Goal: Task Accomplishment & Management: Use online tool/utility

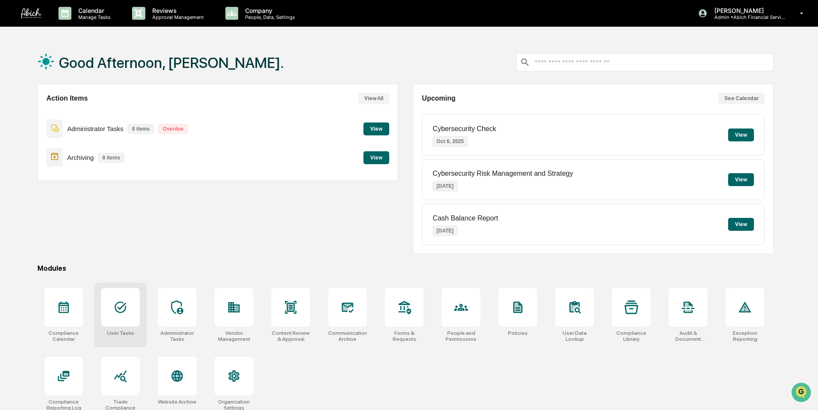
click at [127, 310] on icon at bounding box center [121, 308] width 14 height 14
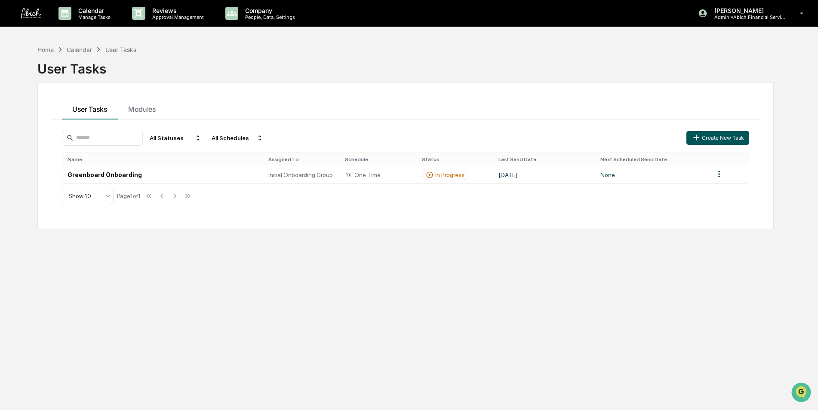
click at [701, 139] on icon "button" at bounding box center [695, 137] width 9 height 9
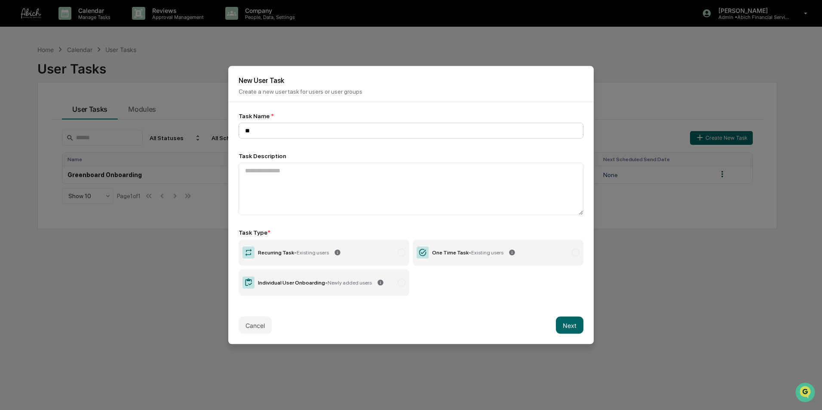
type input "*"
type input "**********"
click at [283, 182] on textarea at bounding box center [411, 189] width 345 height 52
click at [373, 252] on label "Recurring Task - Existing users" at bounding box center [324, 253] width 171 height 27
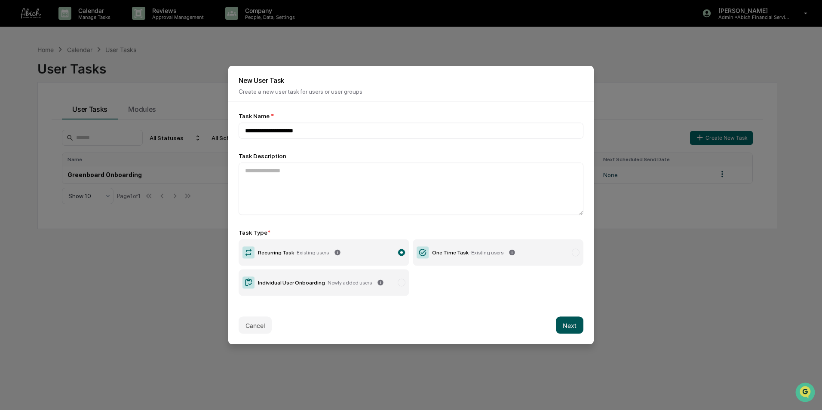
click at [569, 323] on button "Next" at bounding box center [570, 325] width 28 height 17
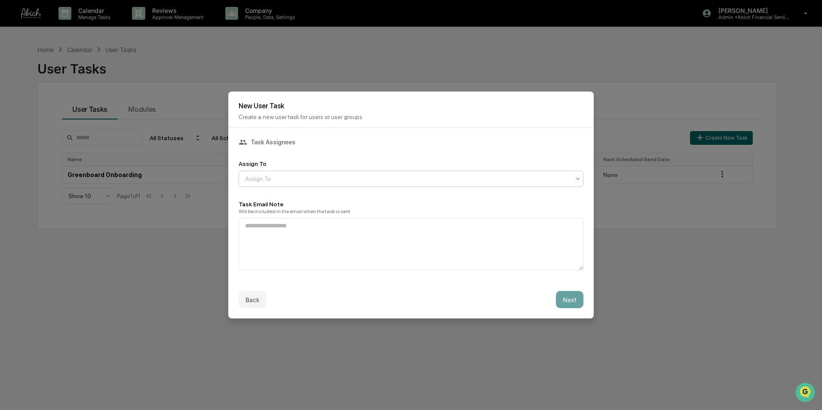
click at [292, 180] on div at bounding box center [407, 179] width 325 height 9
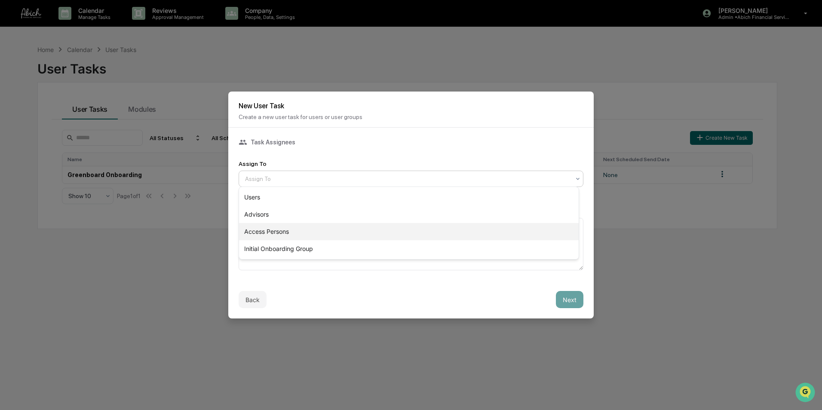
click at [285, 230] on div "Access Persons" at bounding box center [409, 231] width 340 height 17
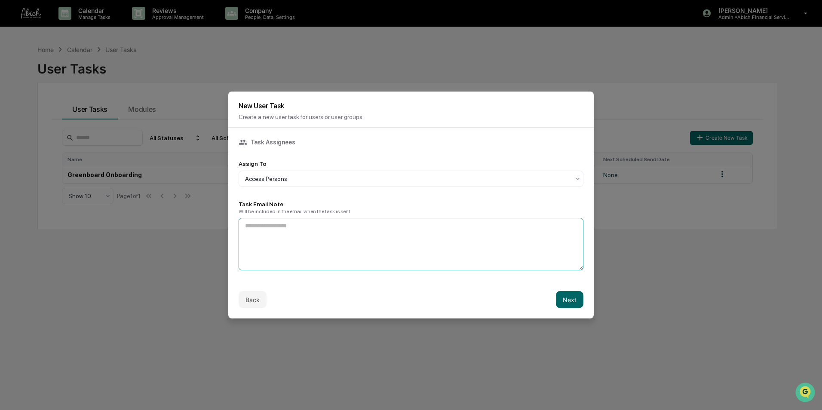
click at [283, 237] on textarea at bounding box center [411, 244] width 345 height 52
type textarea "**********"
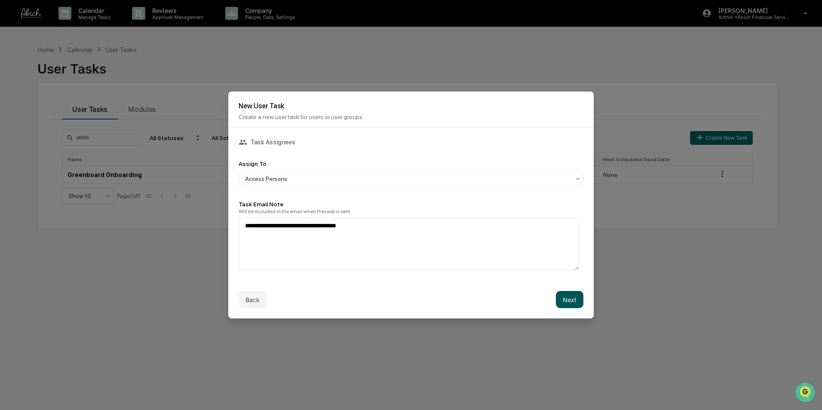
click at [562, 298] on button "Next" at bounding box center [570, 299] width 28 height 17
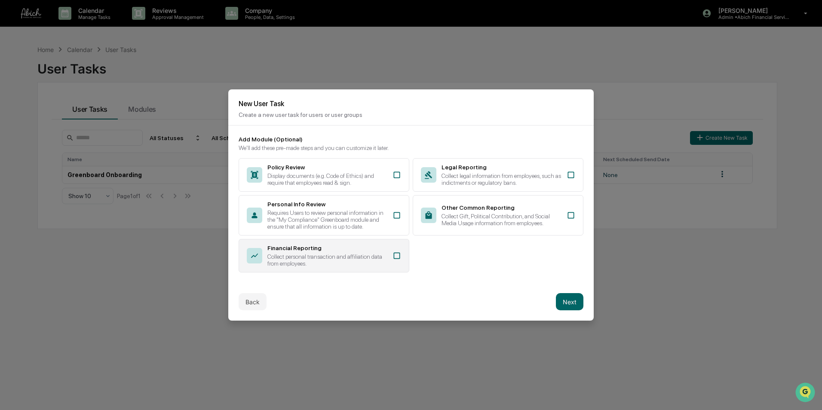
click at [356, 253] on div "Collect personal transaction and affiliation data from employees." at bounding box center [327, 260] width 120 height 14
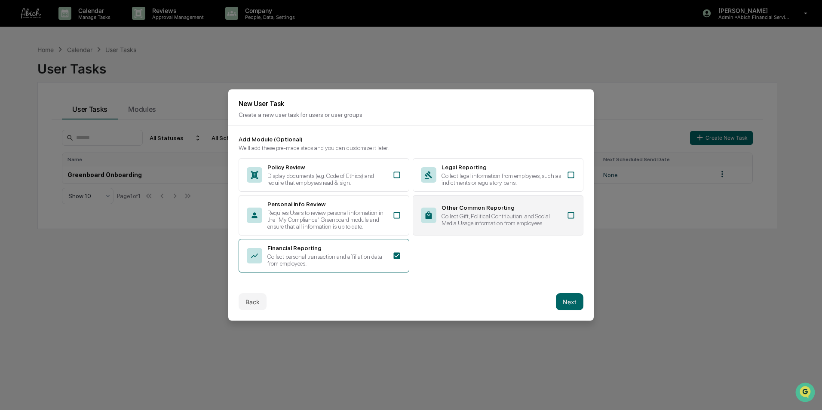
click at [514, 204] on div "Other Common Reporting" at bounding box center [502, 207] width 120 height 7
click at [569, 301] on button "Next" at bounding box center [570, 301] width 28 height 17
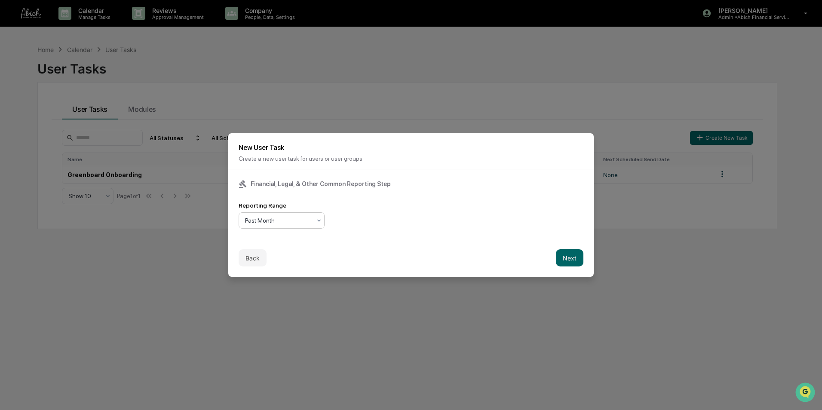
click at [310, 216] on div at bounding box center [278, 220] width 66 height 9
click at [293, 254] on div "Past Quarter" at bounding box center [281, 256] width 85 height 17
click at [559, 256] on button "Next" at bounding box center [570, 257] width 28 height 17
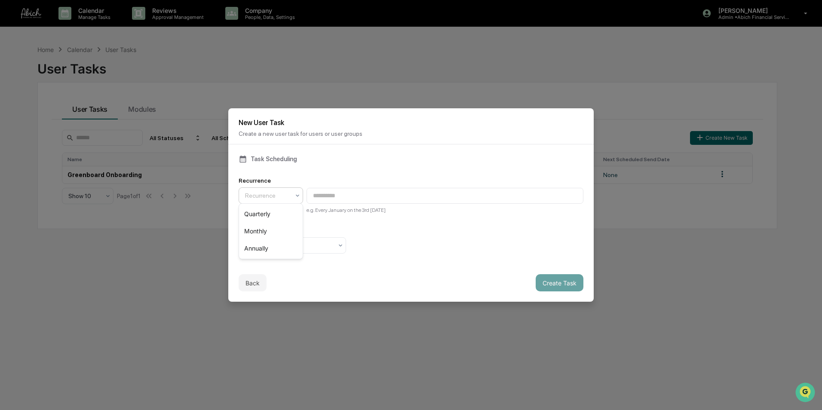
click at [280, 194] on div at bounding box center [267, 195] width 45 height 9
click at [268, 214] on div "Quarterly" at bounding box center [271, 214] width 64 height 17
type input "**********"
click at [292, 244] on div at bounding box center [289, 245] width 88 height 9
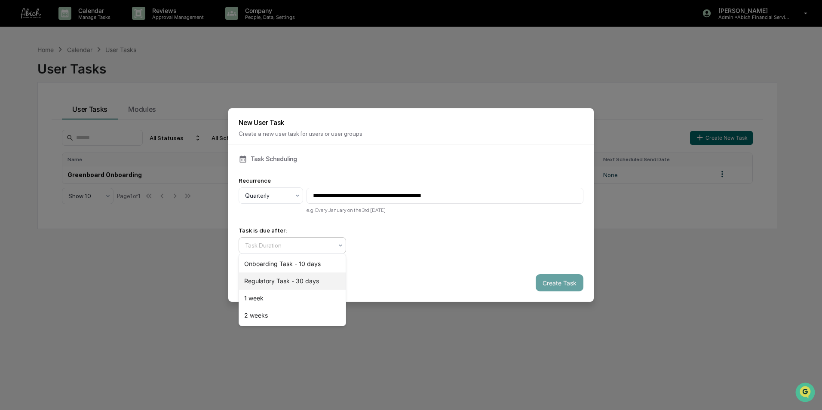
click at [292, 280] on div "Regulatory Task - 30 days" at bounding box center [292, 281] width 107 height 17
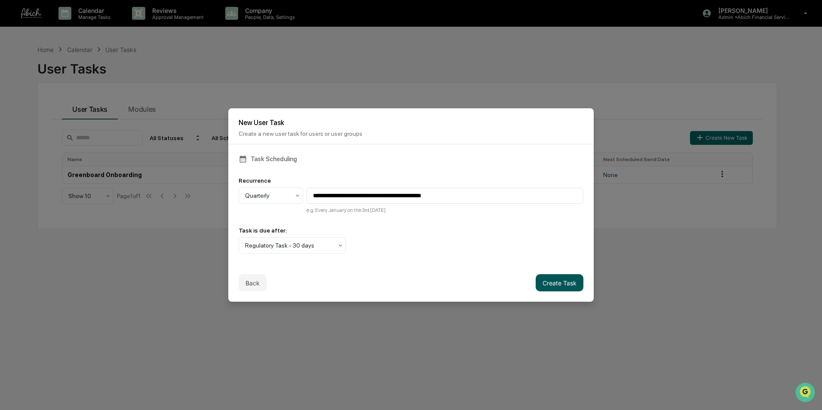
click at [543, 279] on button "Create Task" at bounding box center [560, 282] width 48 height 17
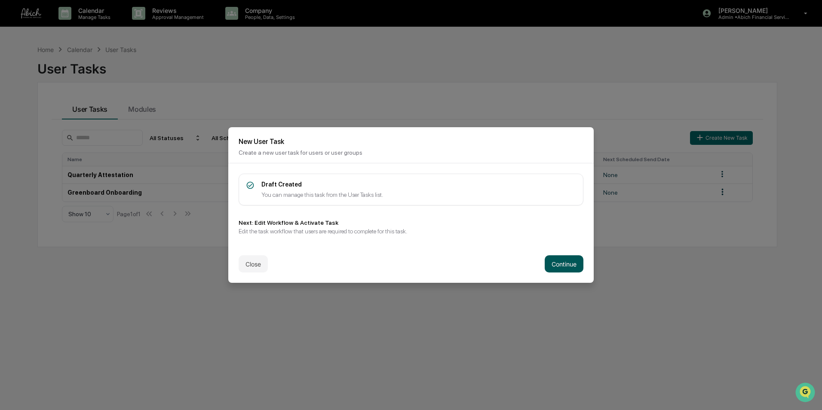
click at [555, 264] on button "Continue" at bounding box center [564, 263] width 39 height 17
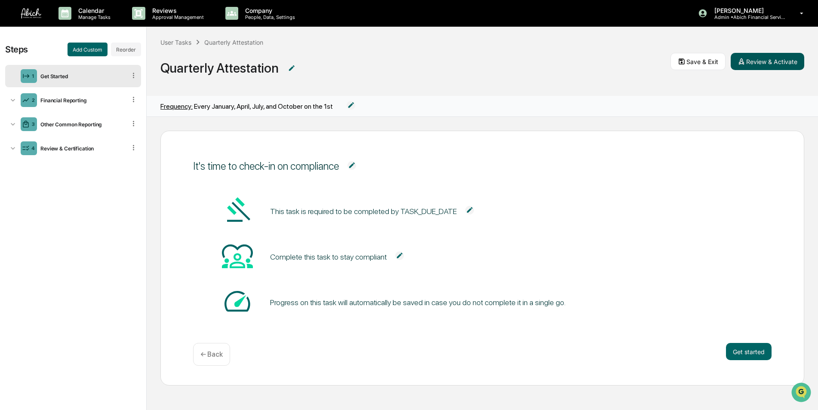
click at [765, 55] on button "Review & Activate" at bounding box center [768, 61] width 74 height 17
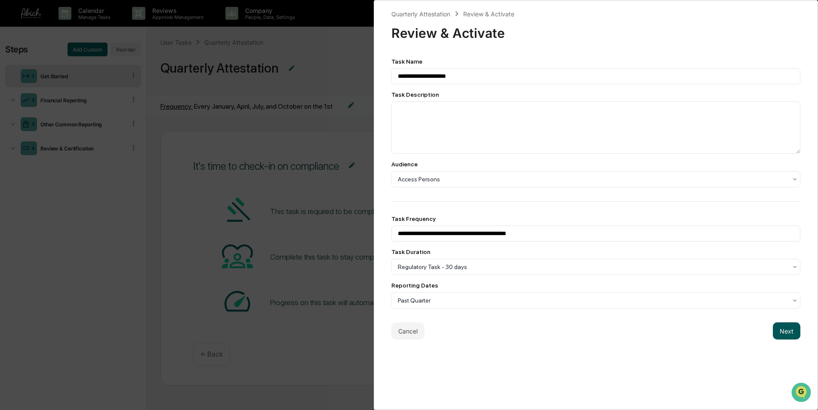
click at [781, 332] on button "Next" at bounding box center [787, 331] width 28 height 17
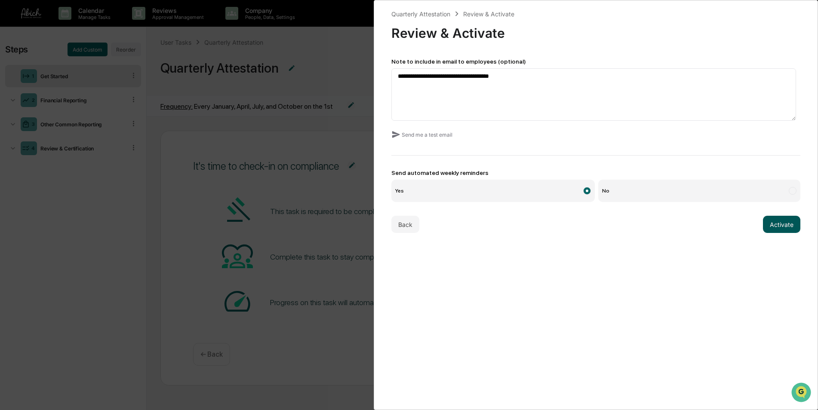
click at [782, 220] on button "Activate" at bounding box center [781, 224] width 37 height 17
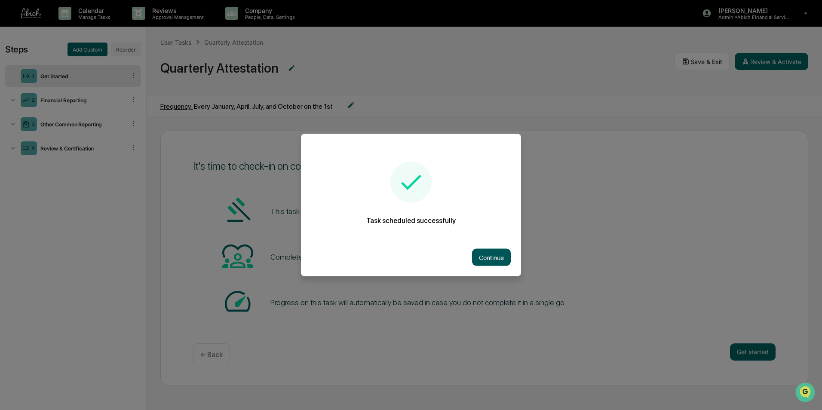
click at [493, 260] on button "Continue" at bounding box center [491, 257] width 39 height 17
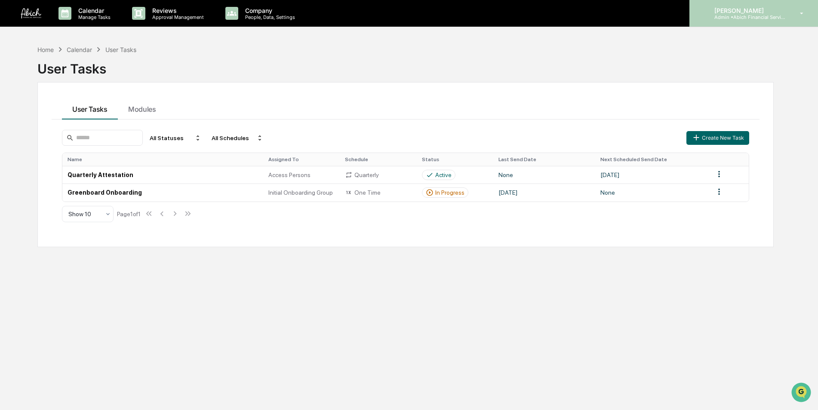
click at [770, 12] on p "[PERSON_NAME]" at bounding box center [747, 10] width 80 height 7
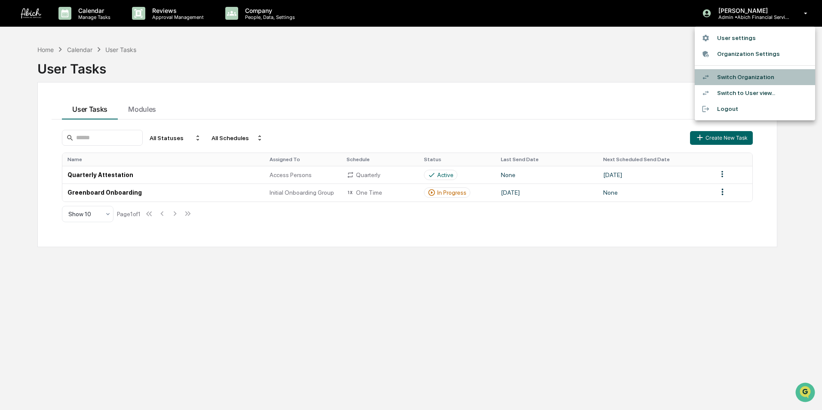
click at [746, 81] on li "Switch Organization" at bounding box center [755, 77] width 120 height 16
